Goal: Information Seeking & Learning: Learn about a topic

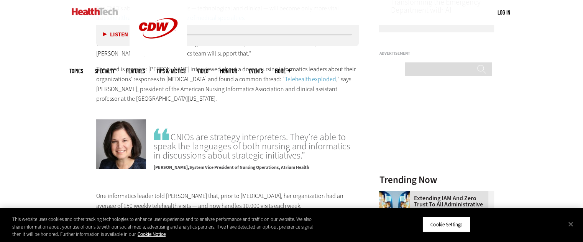
scroll to position [728, 0]
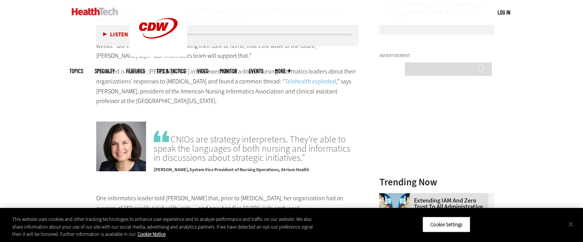
click at [570, 223] on button "Close" at bounding box center [570, 224] width 17 height 17
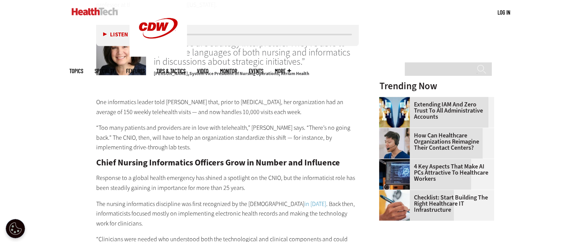
scroll to position [823, 0]
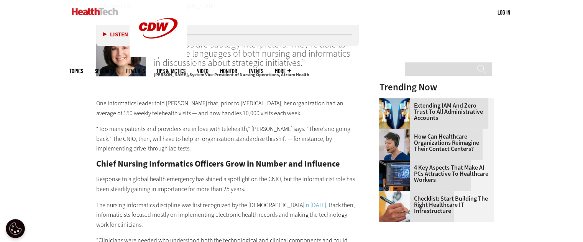
click at [344, 174] on p "Response to a global health emergency has shined a spotlight on the CNIO, but t…" at bounding box center [227, 184] width 263 height 20
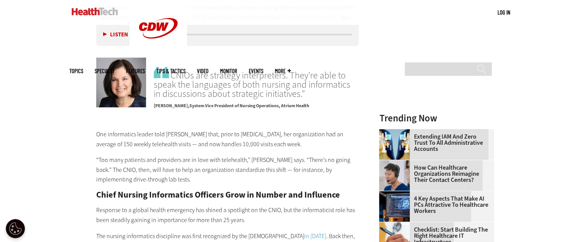
scroll to position [791, 0]
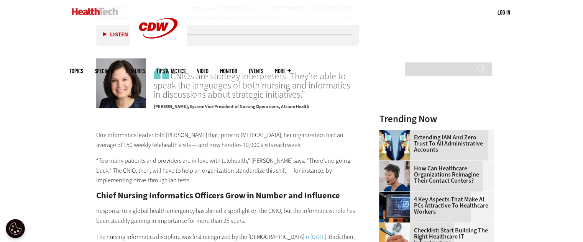
drag, startPoint x: 172, startPoint y: 65, endPoint x: 292, endPoint y: 85, distance: 122.1
click at [292, 85] on span "CNIOs are strategy interpreters. They’re able to speak the languages of both nu…" at bounding box center [256, 82] width 205 height 33
copy span "CNIOs are strategy interpreters. They’re able to speak the languages of both nu…"
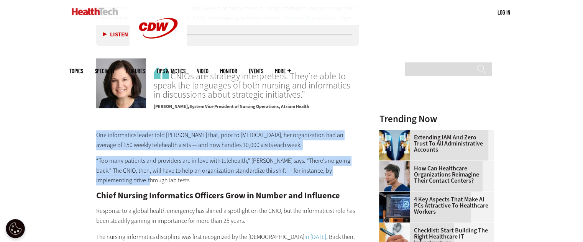
drag, startPoint x: 96, startPoint y: 121, endPoint x: 117, endPoint y: 172, distance: 55.1
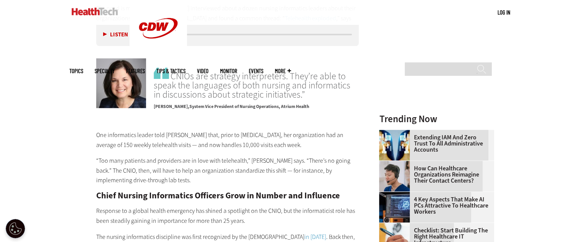
click at [150, 169] on p "“Too many patients and providers are in love with telehealth,” [PERSON_NAME] sa…" at bounding box center [227, 170] width 263 height 29
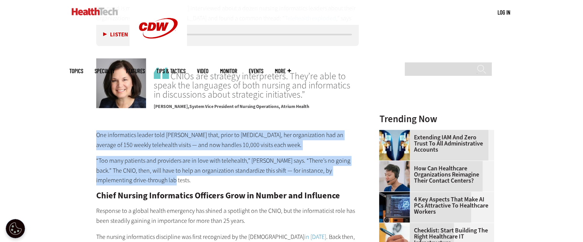
drag, startPoint x: 96, startPoint y: 122, endPoint x: 140, endPoint y: 169, distance: 64.8
copy div "One informatics leader told [PERSON_NAME] that, prior to [MEDICAL_DATA], her or…"
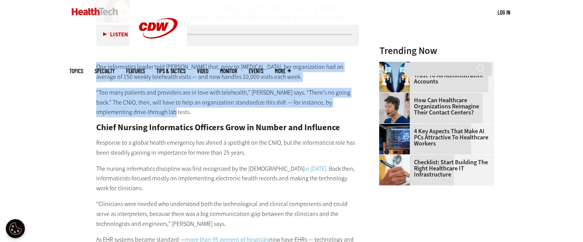
scroll to position [860, 0]
drag, startPoint x: 97, startPoint y: 116, endPoint x: 143, endPoint y: 176, distance: 75.9
click at [143, 176] on div "One informatics leader told [PERSON_NAME] that, prior to [MEDICAL_DATA], her or…" at bounding box center [227, 185] width 263 height 247
copy div "Chief Nursing Informatics Officers Grow in Number and Influence Response to a g…"
